Goal: Task Accomplishment & Management: Use online tool/utility

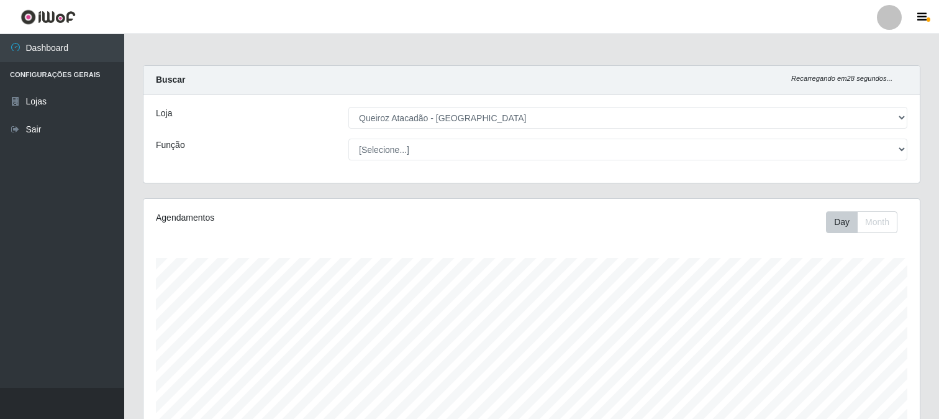
select select "464"
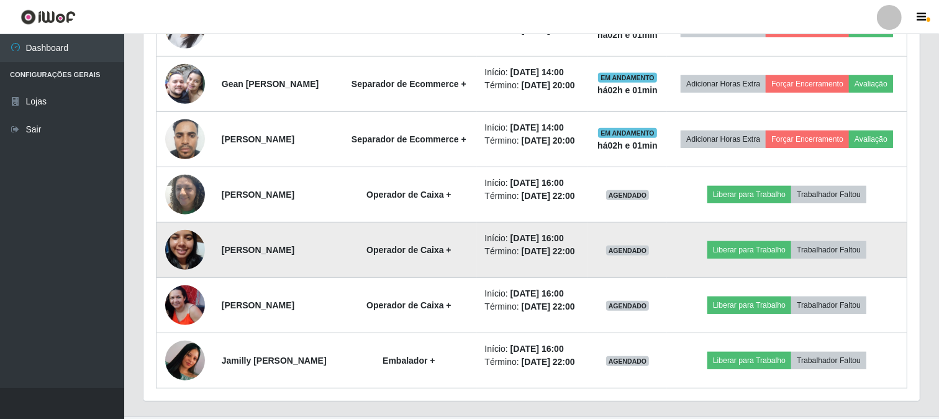
scroll to position [702, 0]
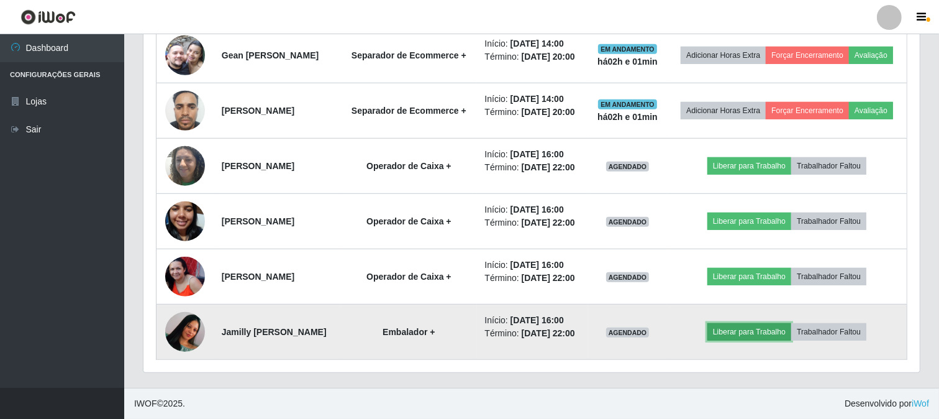
click at [752, 331] on button "Liberar para Trabalho" at bounding box center [750, 331] width 84 height 17
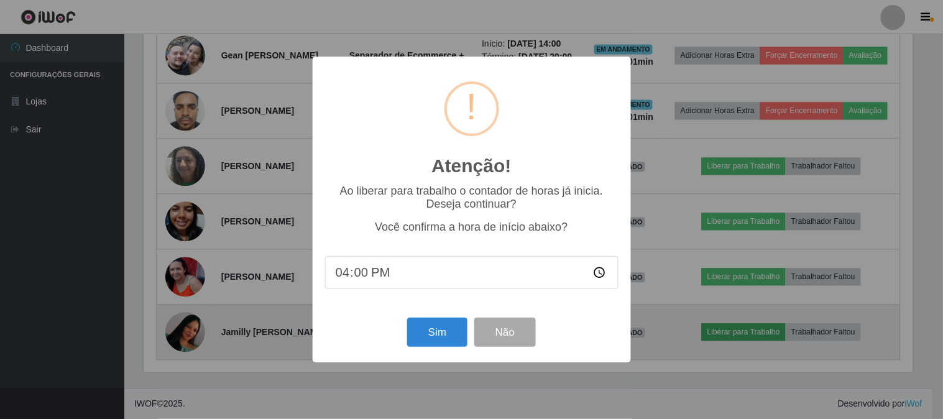
scroll to position [257, 769]
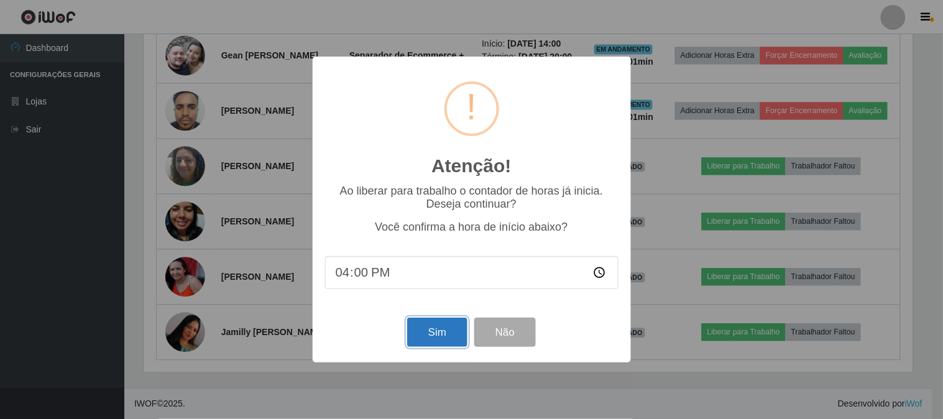
click at [436, 337] on button "Sim" at bounding box center [437, 331] width 60 height 29
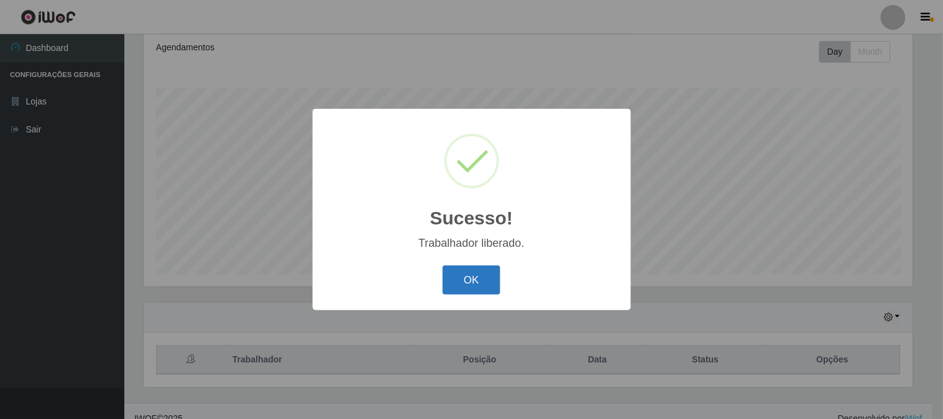
click at [480, 284] on button "OK" at bounding box center [471, 279] width 58 height 29
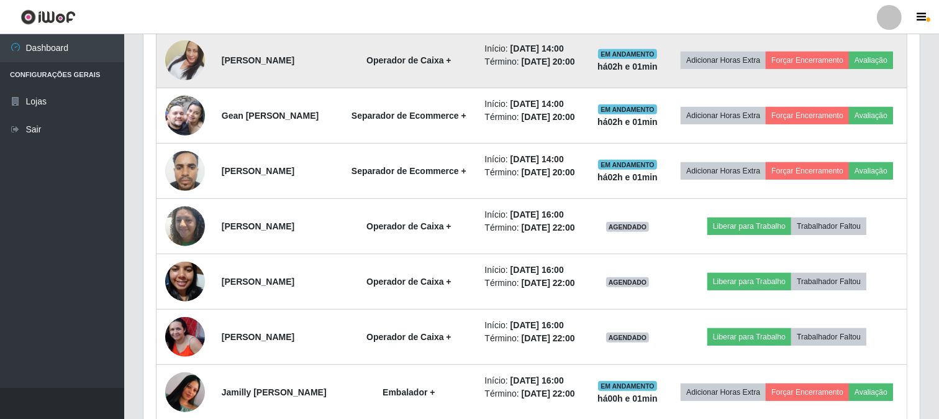
scroll to position [585, 0]
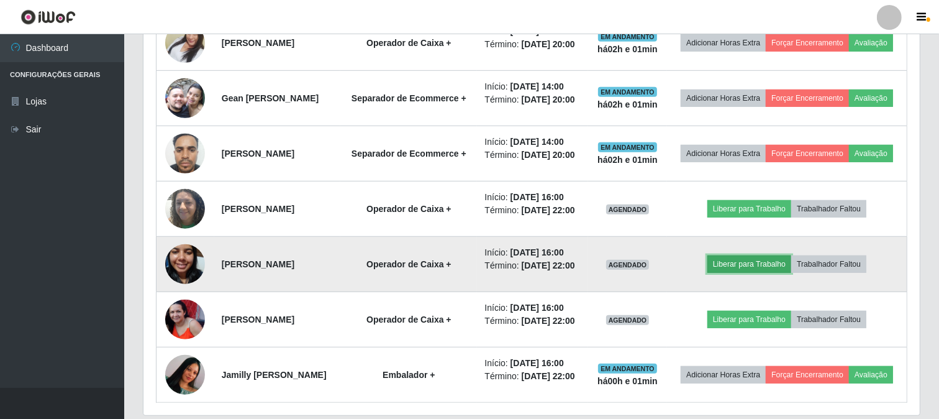
click at [755, 273] on button "Liberar para Trabalho" at bounding box center [750, 263] width 84 height 17
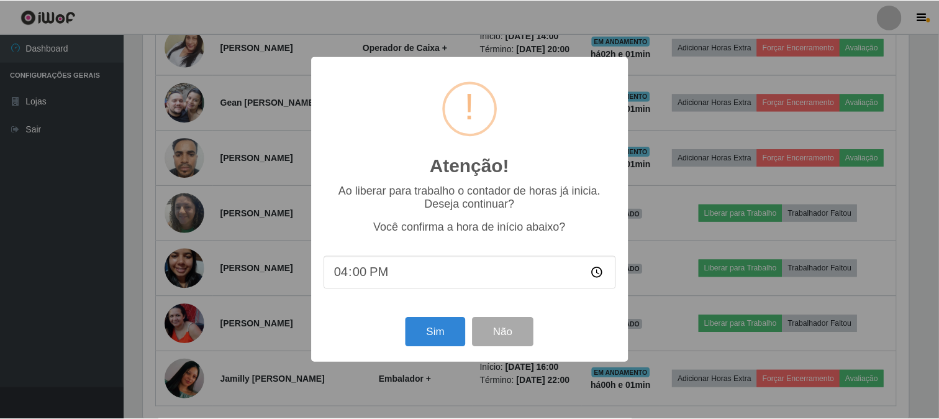
scroll to position [257, 769]
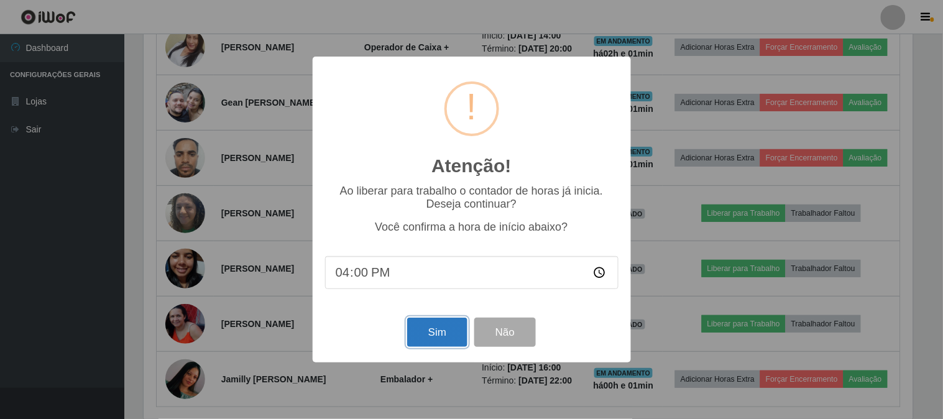
click at [441, 340] on button "Sim" at bounding box center [437, 331] width 60 height 29
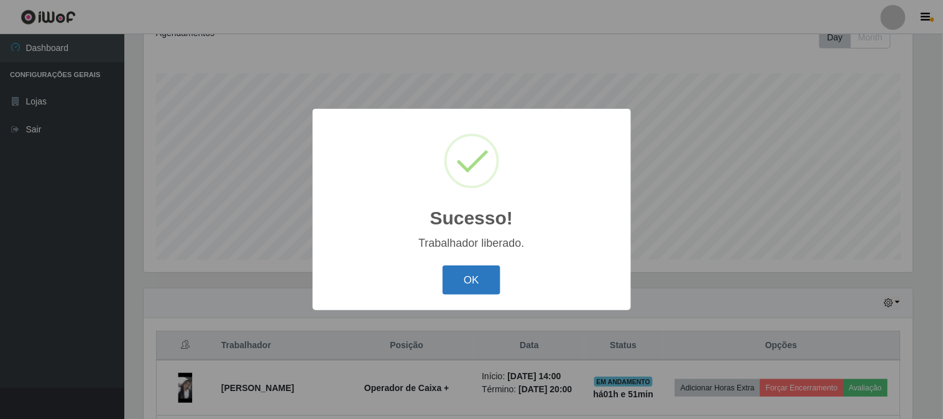
click at [472, 278] on button "OK" at bounding box center [471, 279] width 58 height 29
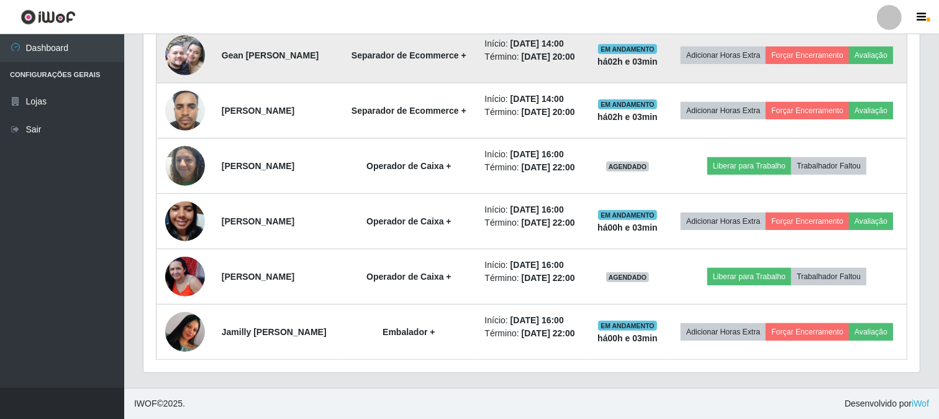
scroll to position [668, 0]
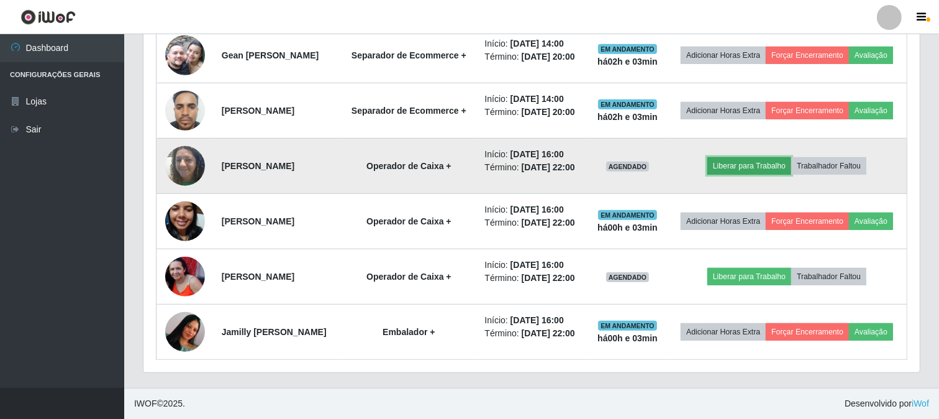
click at [744, 166] on button "Liberar para Trabalho" at bounding box center [750, 165] width 84 height 17
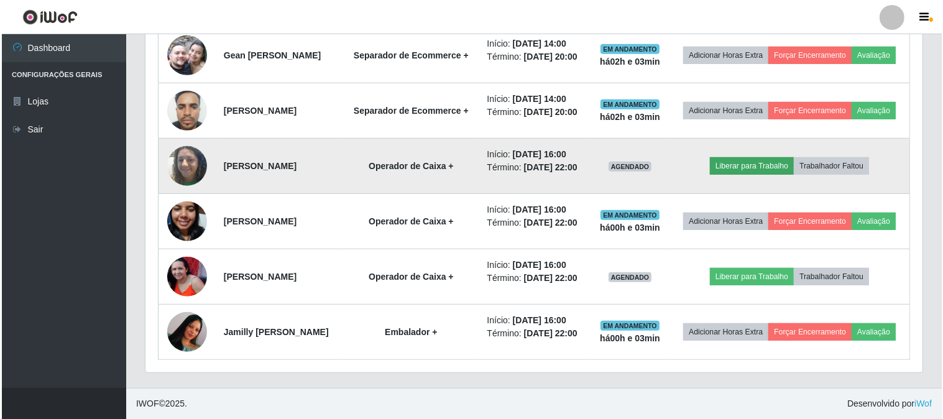
scroll to position [257, 769]
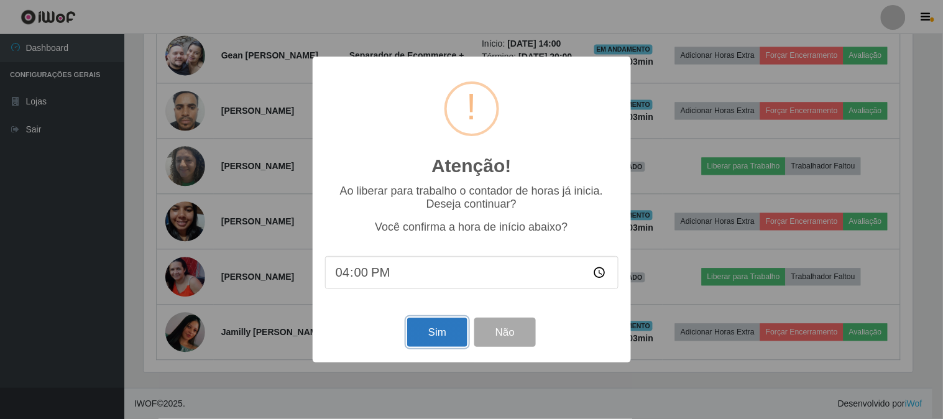
click at [427, 331] on button "Sim" at bounding box center [437, 331] width 60 height 29
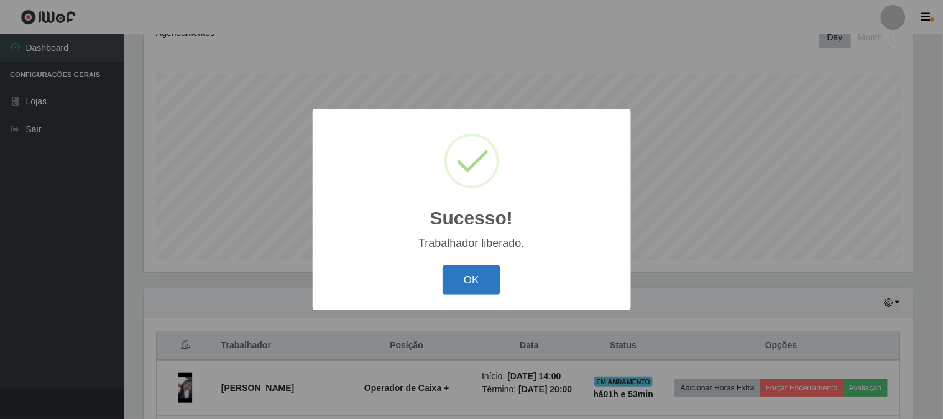
click at [468, 283] on button "OK" at bounding box center [471, 279] width 58 height 29
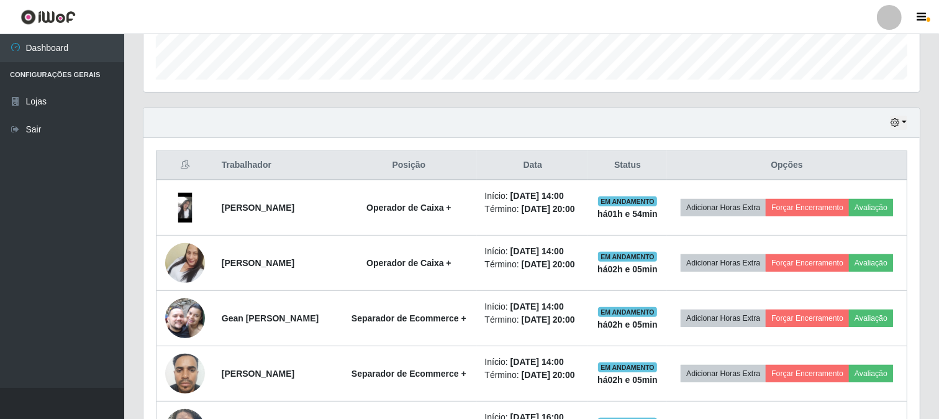
scroll to position [357, 0]
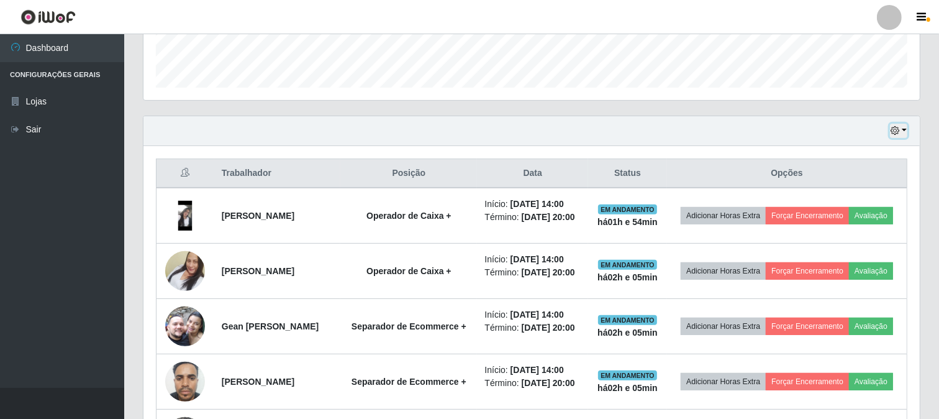
click at [904, 134] on button "button" at bounding box center [898, 131] width 17 height 14
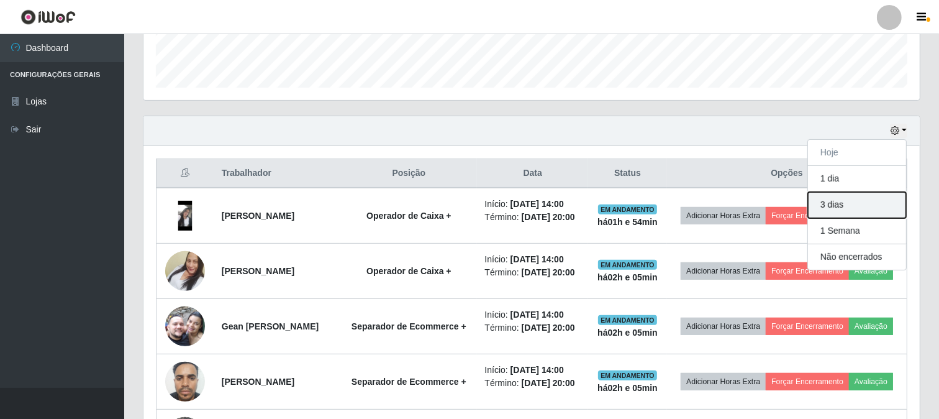
click at [884, 203] on button "3 dias" at bounding box center [857, 205] width 98 height 26
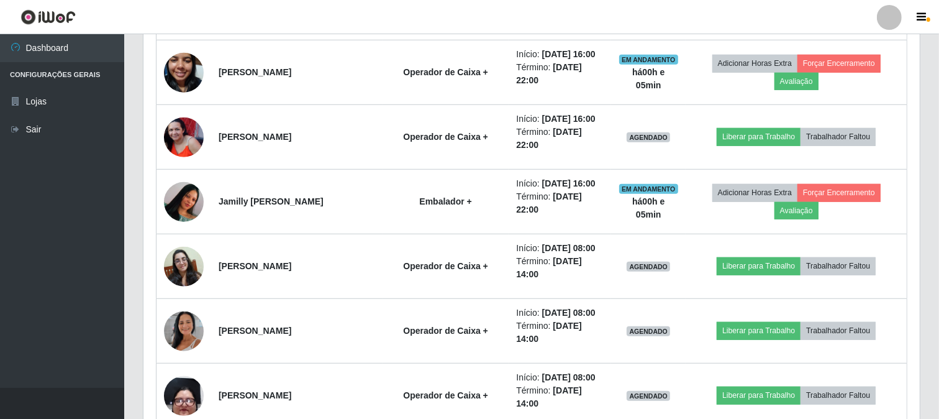
scroll to position [840, 0]
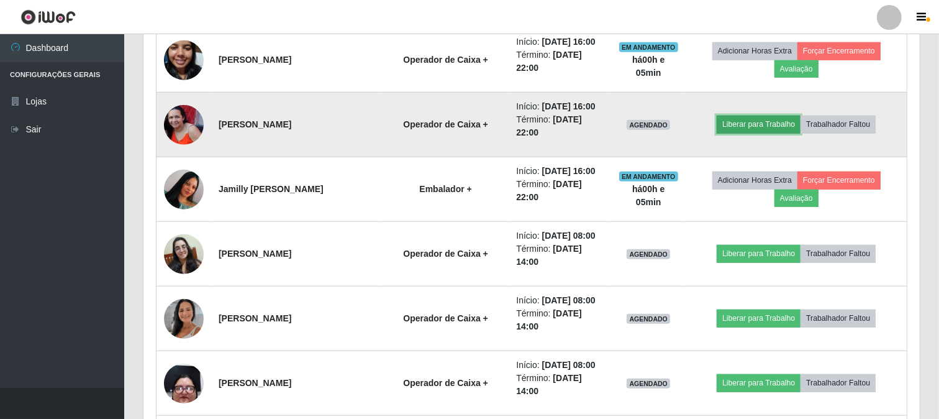
click at [775, 122] on button "Liberar para Trabalho" at bounding box center [759, 124] width 84 height 17
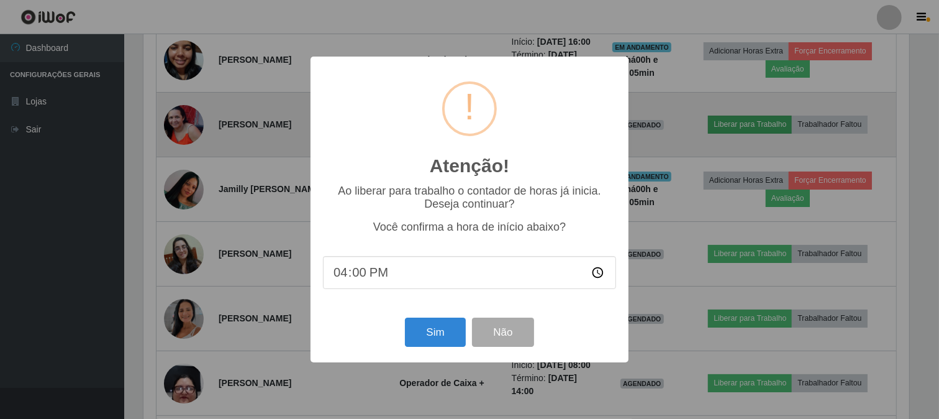
scroll to position [257, 769]
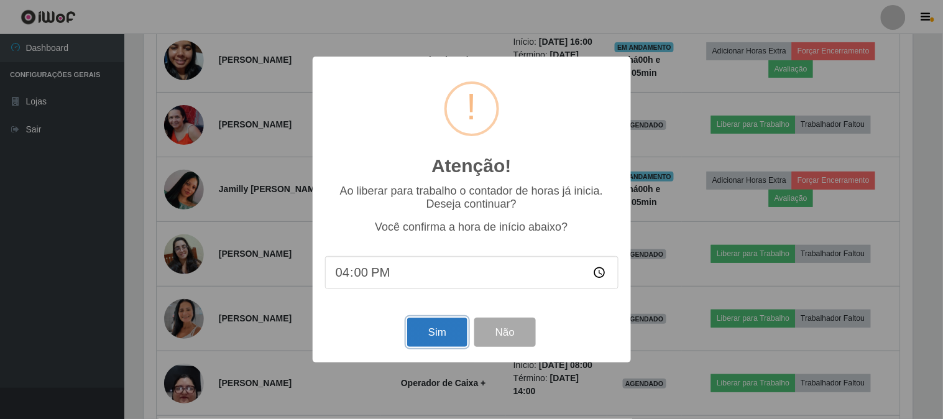
click at [434, 334] on button "Sim" at bounding box center [437, 331] width 60 height 29
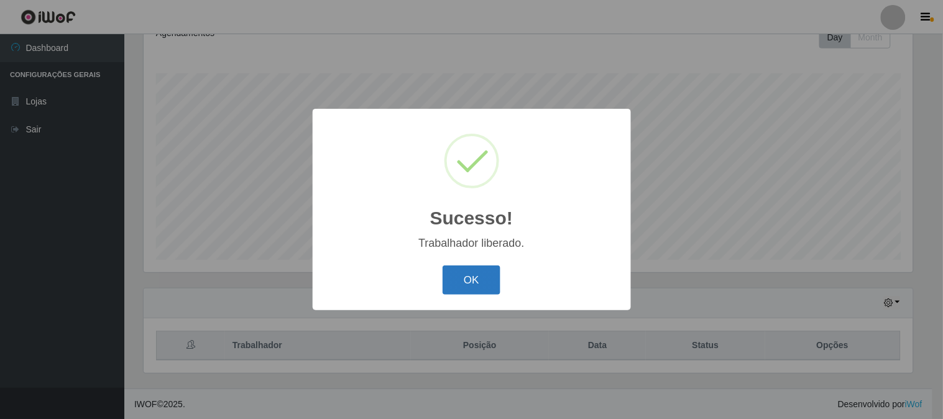
click at [462, 285] on button "OK" at bounding box center [471, 279] width 58 height 29
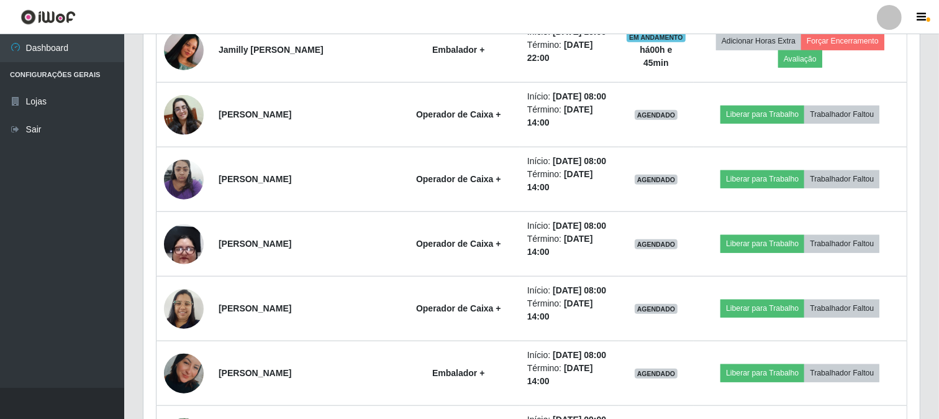
scroll to position [1346, 0]
